Goal: Task Accomplishment & Management: Manage account settings

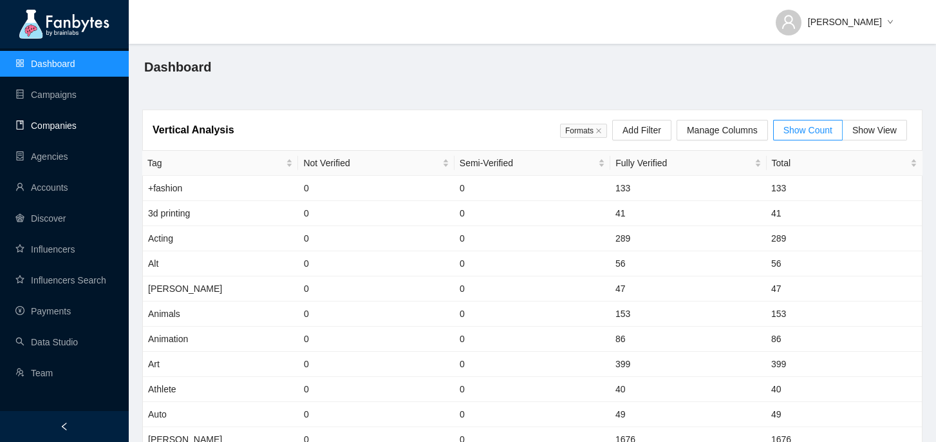
click at [77, 125] on link "Companies" at bounding box center [45, 125] width 61 height 10
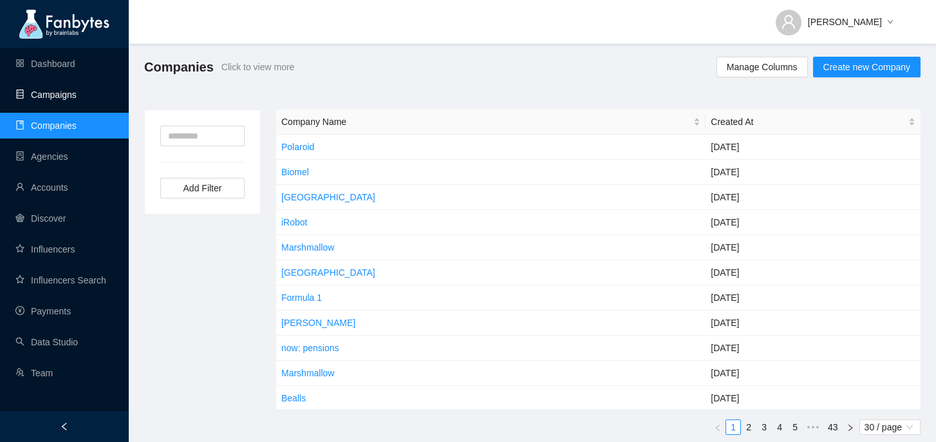
click at [77, 93] on link "Campaigns" at bounding box center [45, 94] width 61 height 10
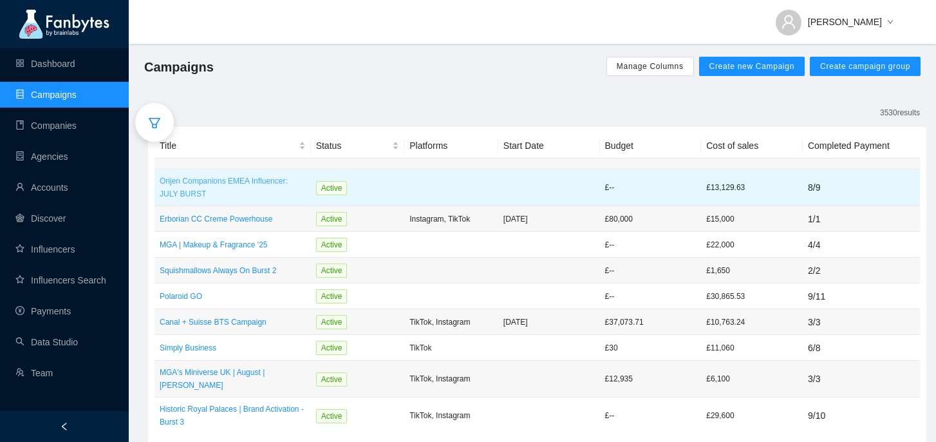
click at [252, 182] on p "Orijen Companions EMEA Influencer: JULY BURST" at bounding box center [233, 187] width 146 height 26
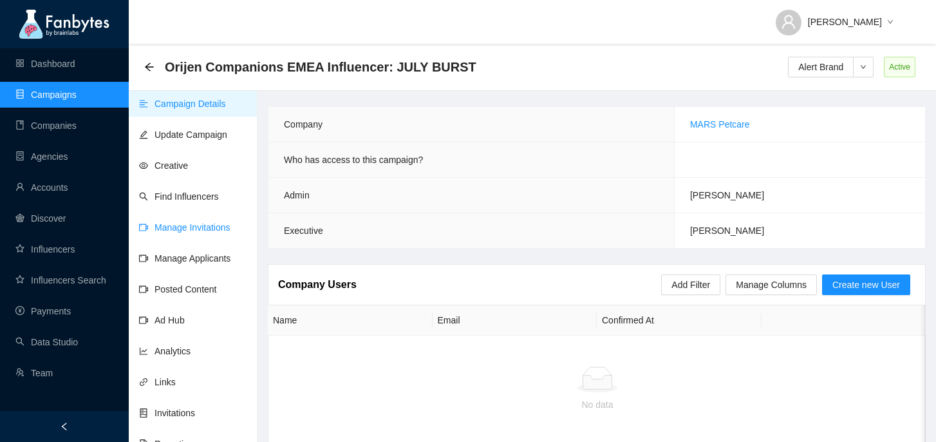
click at [216, 226] on link "Manage Invitations" at bounding box center [184, 227] width 91 height 10
